Goal: Task Accomplishment & Management: Complete application form

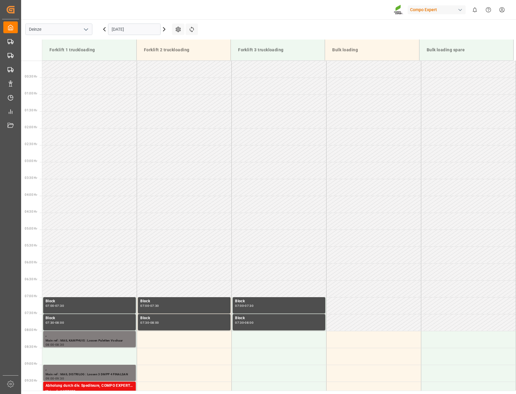
scroll to position [251, 0]
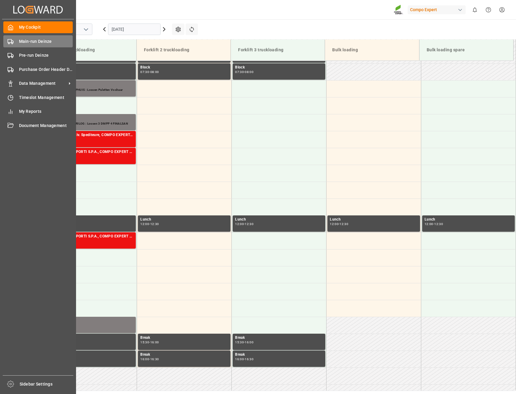
click at [29, 40] on span "Main-run Deinze" at bounding box center [46, 41] width 54 height 6
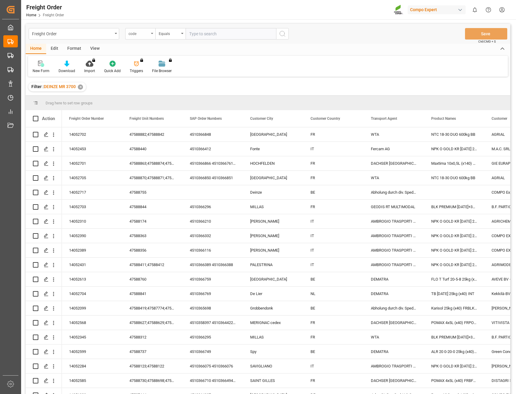
click at [152, 34] on icon "open menu" at bounding box center [152, 33] width 2 height 1
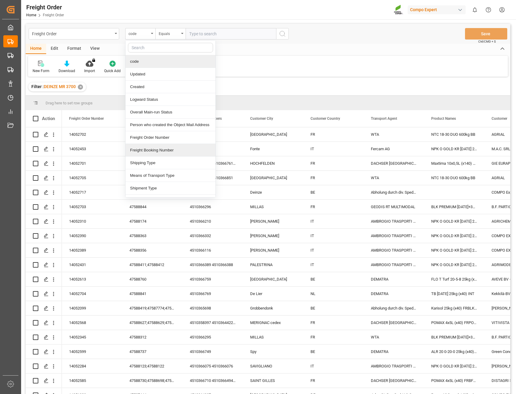
click at [149, 149] on div "Freight Booking Number" at bounding box center [171, 150] width 90 height 13
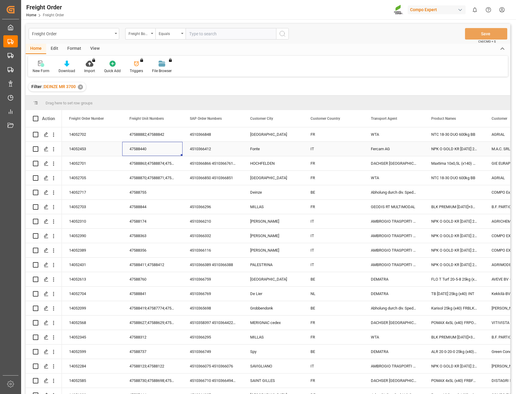
click at [149, 149] on div "47588440" at bounding box center [152, 149] width 60 height 14
click at [147, 35] on div "Freight Booking Number" at bounding box center [139, 33] width 21 height 7
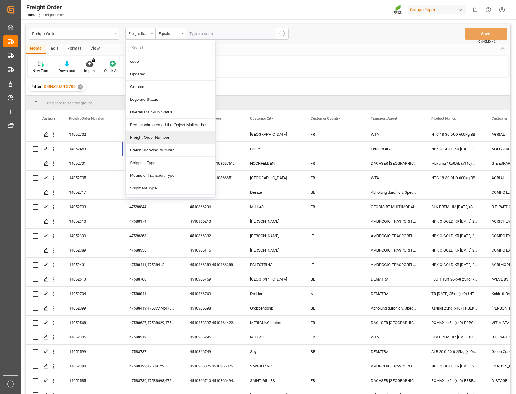
click at [151, 137] on div "Freight Order Number" at bounding box center [171, 137] width 90 height 13
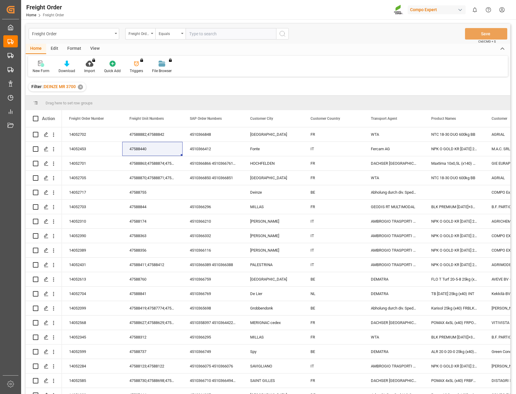
click at [205, 34] on input "text" at bounding box center [231, 33] width 91 height 11
paste input "14052388"
type input "14052388"
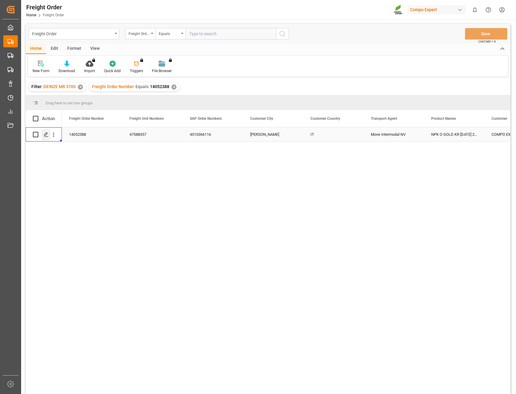
click at [46, 133] on polygon "Press SPACE to select this row." at bounding box center [45, 134] width 3 height 3
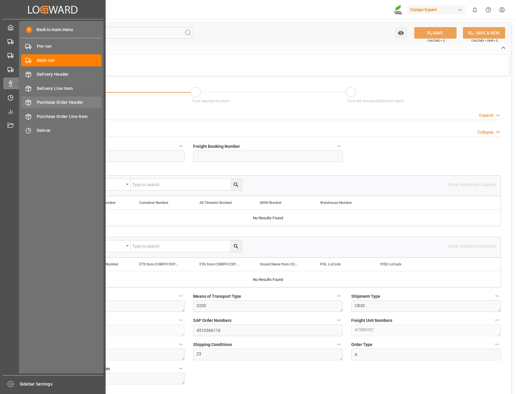
type input "18"
type input "27324"
type input "0"
type input "[DATE] 00:00"
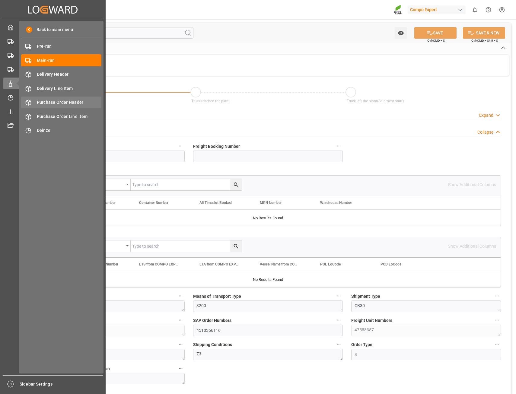
type input "[DATE] 16:04"
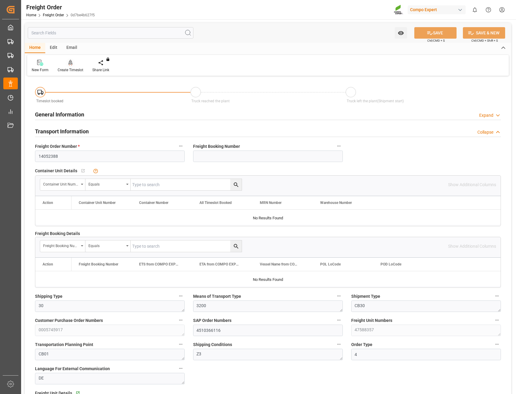
click at [69, 69] on div "Create Timeslot" at bounding box center [71, 69] width 26 height 5
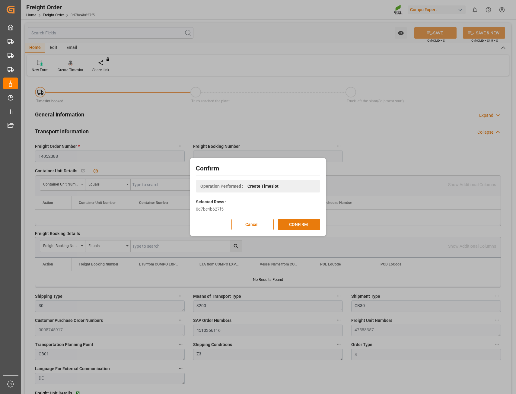
click at [297, 224] on button "CONFIRM" at bounding box center [299, 224] width 42 height 11
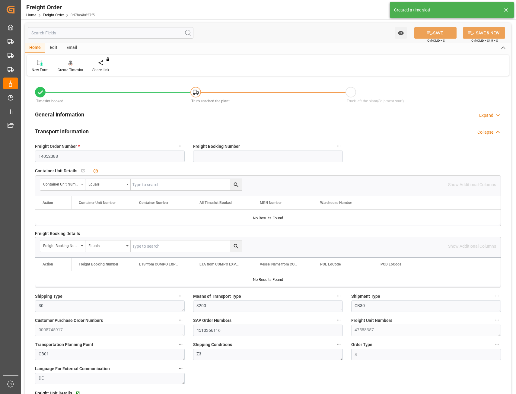
type input "[DATE] 00:00"
type input "[DATE] 16:04"
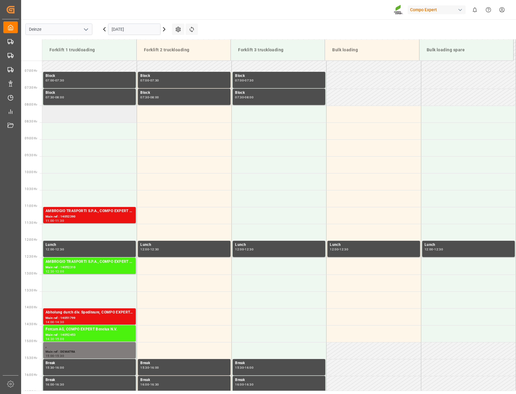
scroll to position [242, 0]
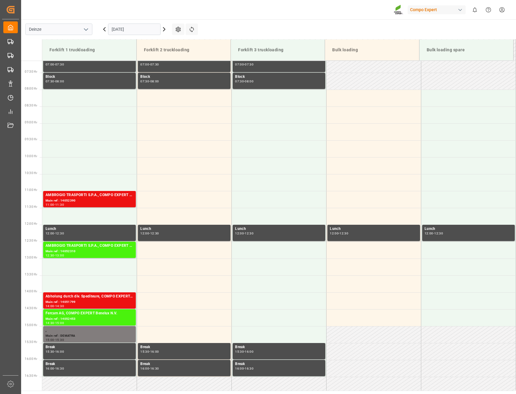
click at [166, 30] on icon at bounding box center [164, 29] width 7 height 7
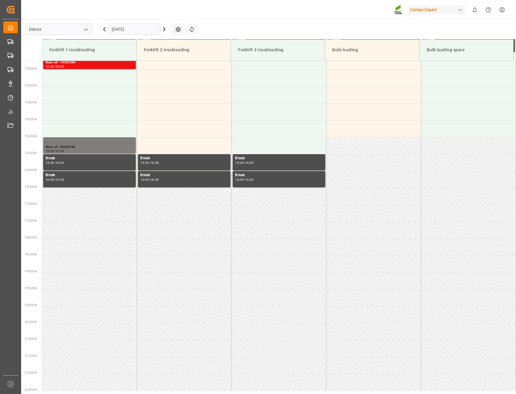
scroll to position [436, 0]
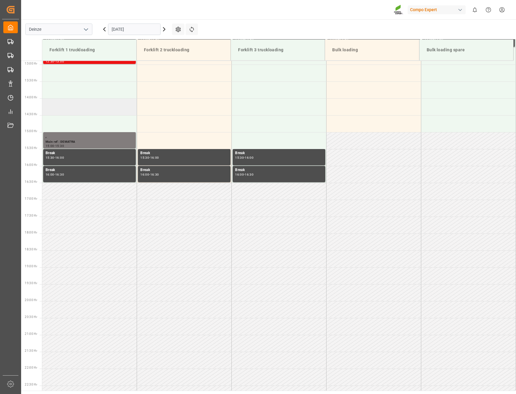
click at [60, 104] on td at bounding box center [89, 106] width 95 height 17
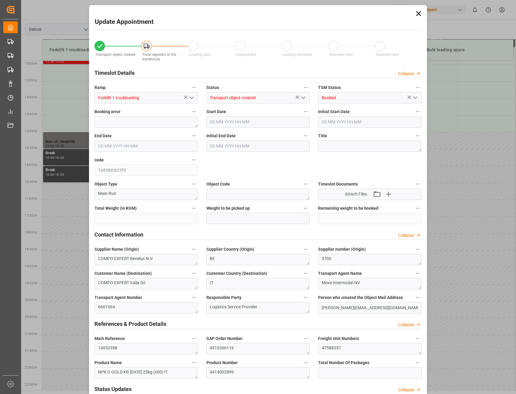
type input "27324"
type input "0"
type input "18"
type input "23.09.2025 14:00"
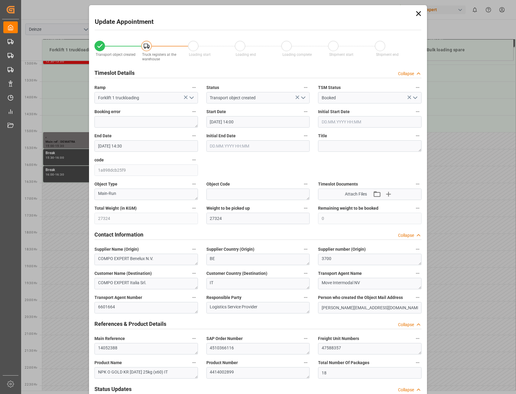
type input "23.09.2025 14:30"
type input "[DATE] 16:04"
type input "[DATE] 11:57"
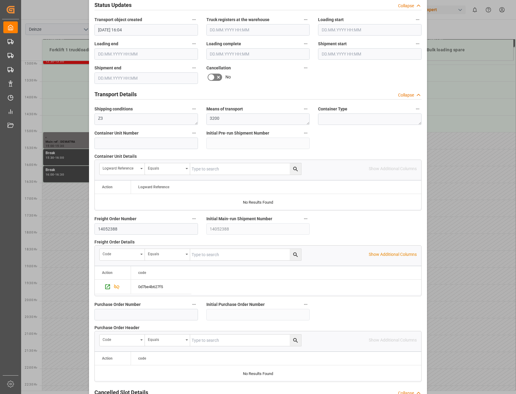
scroll to position [444, 0]
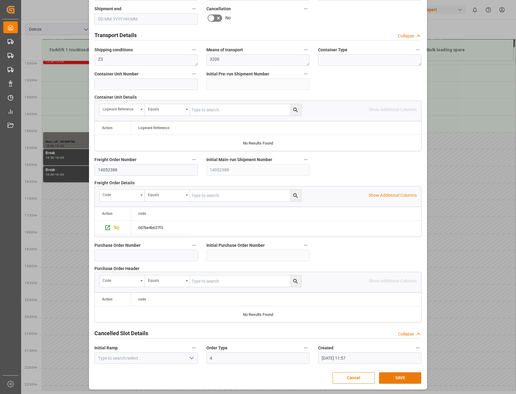
click at [408, 378] on button "SAVE" at bounding box center [400, 378] width 42 height 11
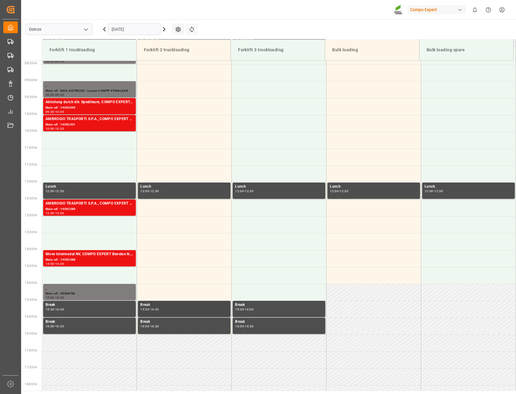
scroll to position [255, 0]
